Goal: Task Accomplishment & Management: Manage account settings

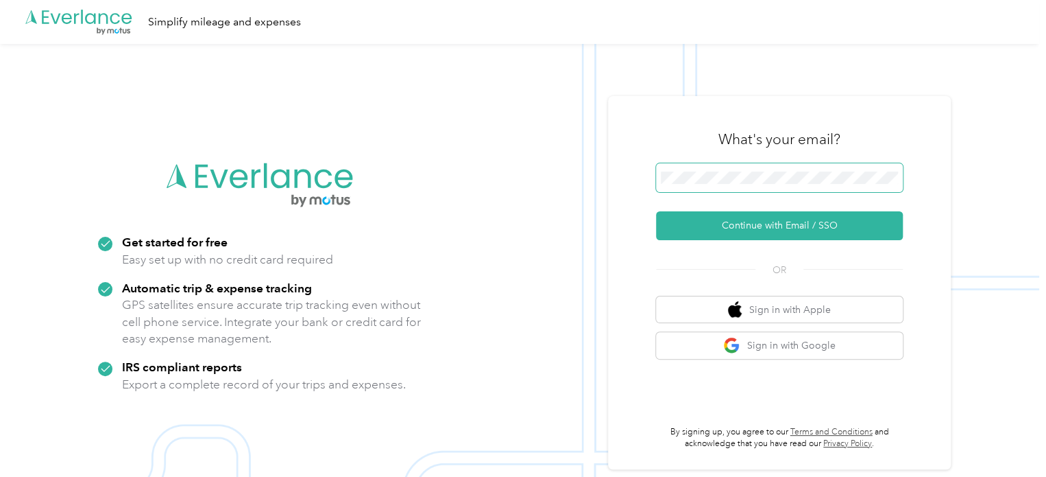
click at [719, 169] on span at bounding box center [779, 177] width 247 height 29
click at [719, 185] on span at bounding box center [779, 177] width 247 height 29
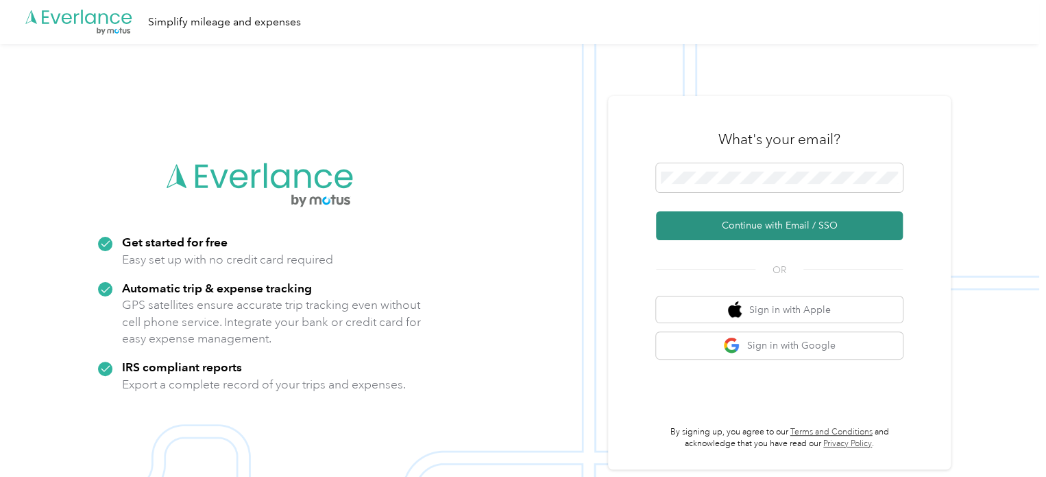
click at [759, 219] on button "Continue with Email / SSO" at bounding box center [779, 225] width 247 height 29
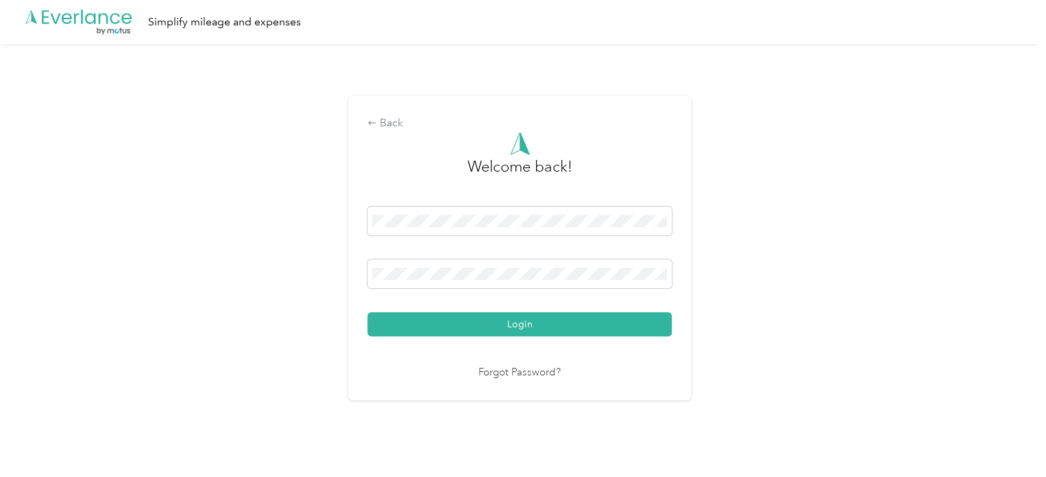
click at [368, 312] on button "Login" at bounding box center [520, 324] width 304 height 24
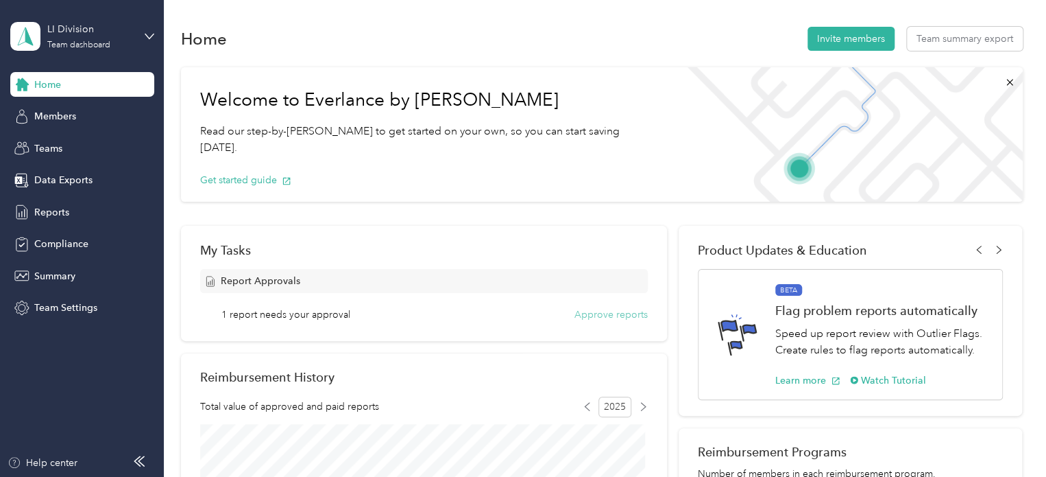
click at [593, 311] on button "Approve reports" at bounding box center [611, 314] width 73 height 14
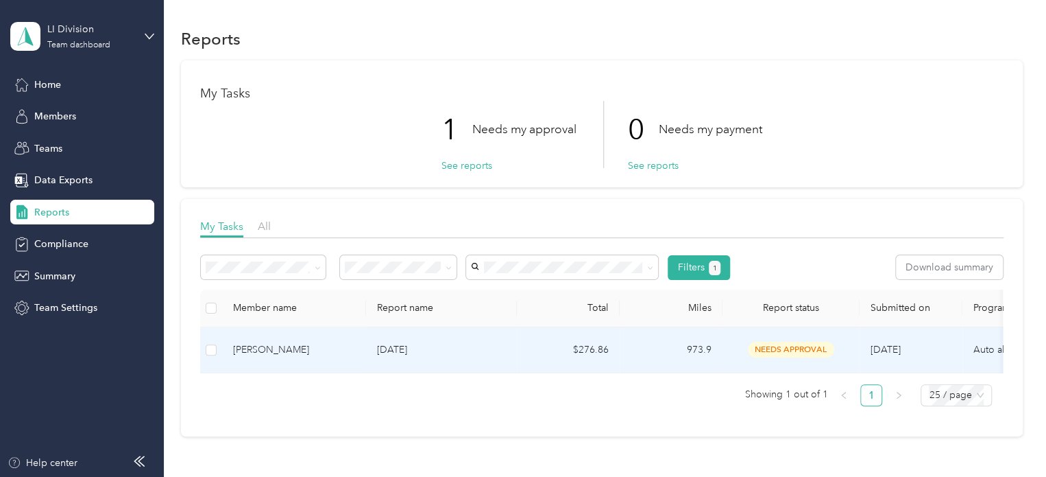
click at [505, 339] on td "[DATE]" at bounding box center [441, 350] width 151 height 46
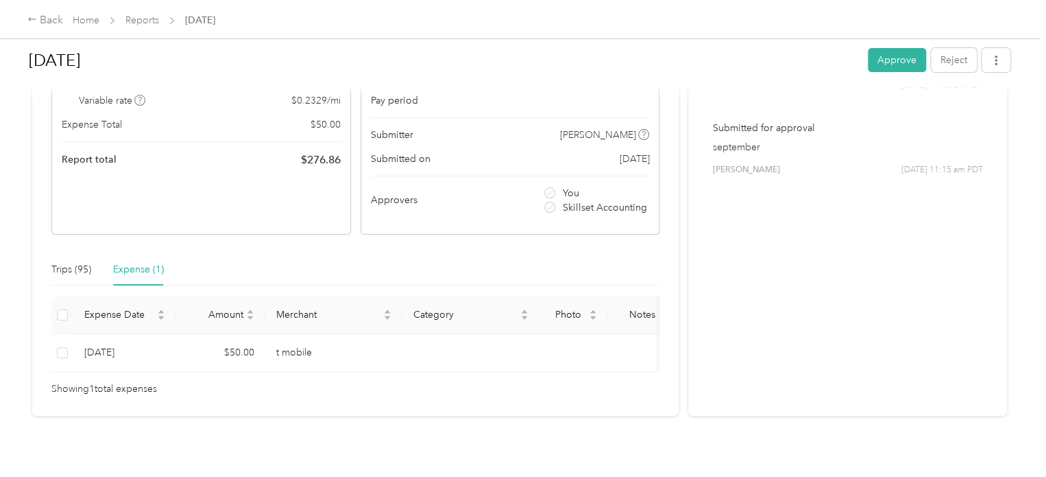
scroll to position [197, 0]
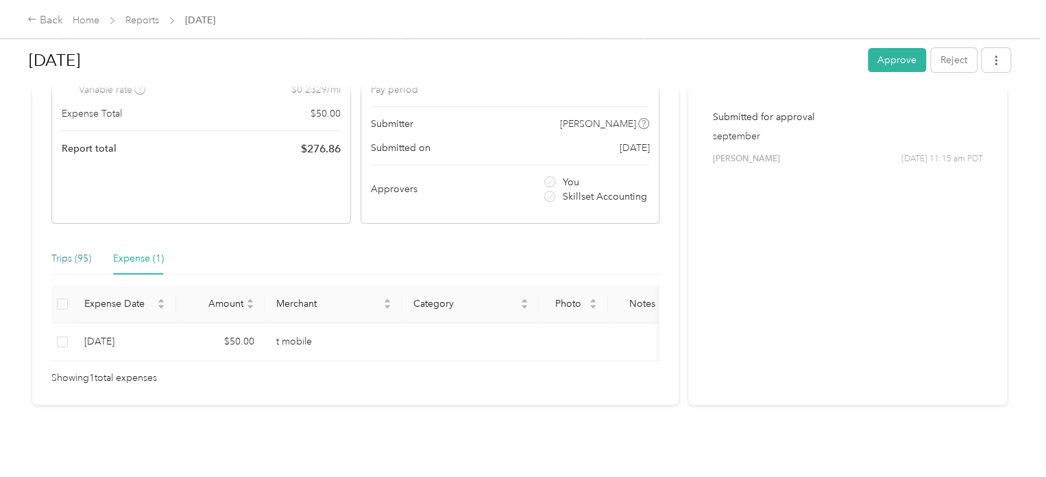
click at [77, 251] on div "Trips (95)" at bounding box center [71, 258] width 40 height 15
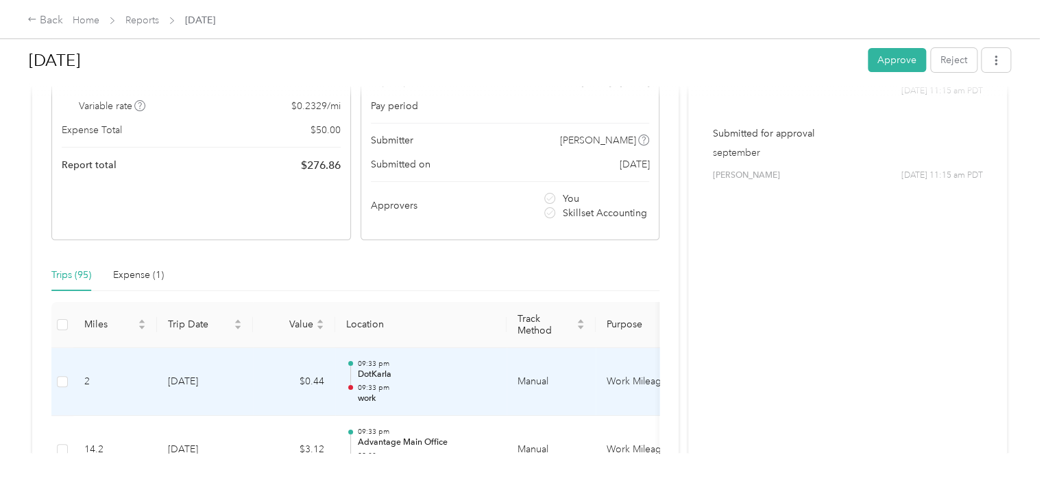
scroll to position [0, 0]
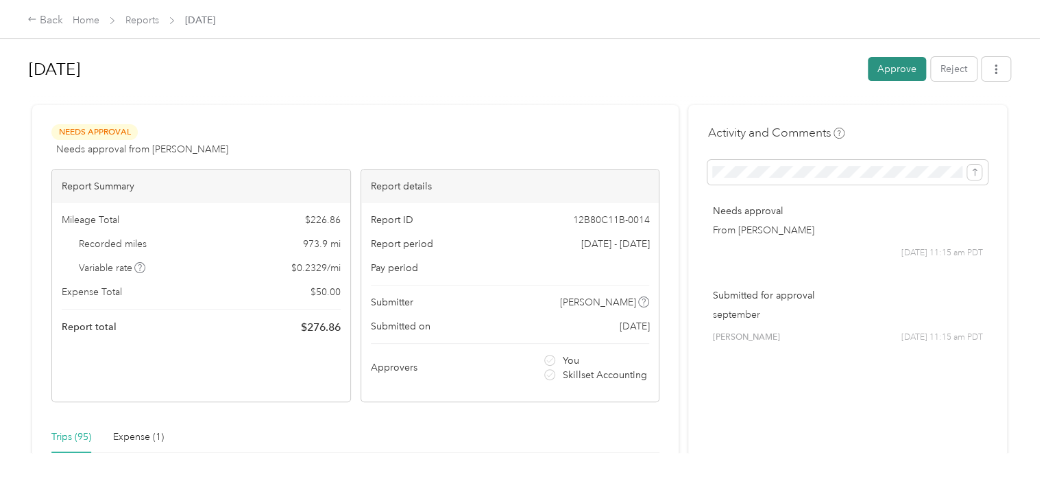
click at [908, 72] on button "Approve" at bounding box center [897, 69] width 58 height 24
